Goal: Transaction & Acquisition: Download file/media

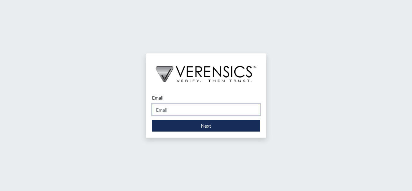
click at [223, 111] on input "Email" at bounding box center [206, 109] width 108 height 11
type input "[EMAIL_ADDRESS][PERSON_NAME][DOMAIN_NAME]"
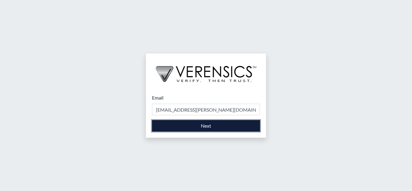
click at [201, 126] on button "Next" at bounding box center [206, 125] width 108 height 11
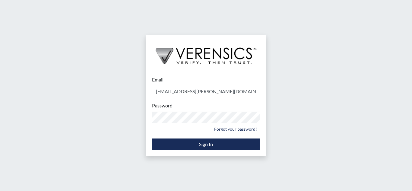
drag, startPoint x: 351, startPoint y: 141, endPoint x: 341, endPoint y: 146, distance: 11.8
click at [351, 141] on div "Email [EMAIL_ADDRESS][PERSON_NAME][DOMAIN_NAME] Please provide your email addre…" at bounding box center [206, 95] width 412 height 191
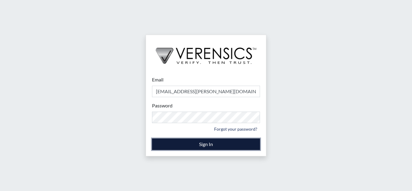
click at [242, 145] on button "Sign In" at bounding box center [206, 143] width 108 height 11
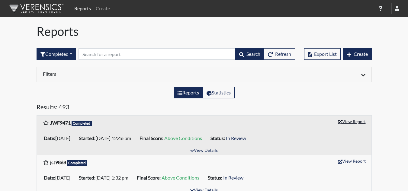
click at [366, 121] on button "View Report" at bounding box center [351, 121] width 33 height 9
click at [393, 9] on button "button" at bounding box center [397, 8] width 12 height 11
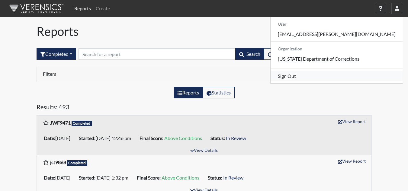
click at [356, 81] on link "Sign Out" at bounding box center [336, 76] width 132 height 10
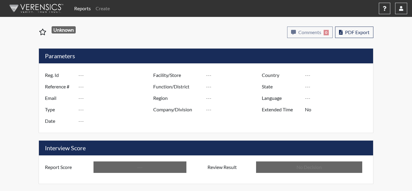
type input "JWF9471"
type input "51394"
type input "---"
type input "Corrections Pre-Employment"
type input "[DATE]"
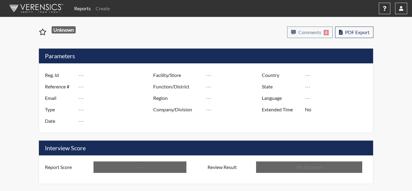
type input "Coastal SP"
type input "[GEOGRAPHIC_DATA]"
type input "[US_STATE]"
type input "English"
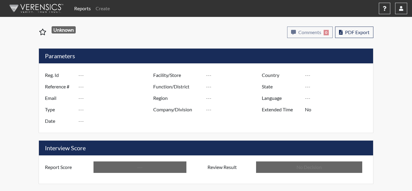
type input "Above Conditions"
type input "In Review"
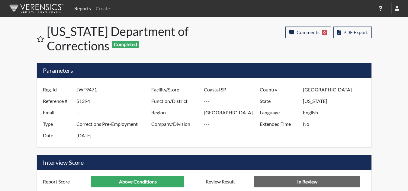
scroll to position [100, 251]
click at [354, 33] on span "PDF Export" at bounding box center [355, 32] width 24 height 6
click at [402, 9] on button "button" at bounding box center [397, 8] width 12 height 11
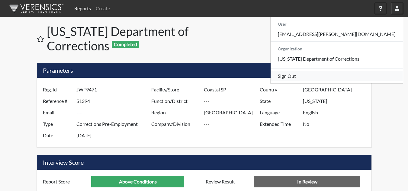
click at [358, 81] on link "Sign Out" at bounding box center [336, 76] width 132 height 10
